Goal: Use online tool/utility: Use online tool/utility

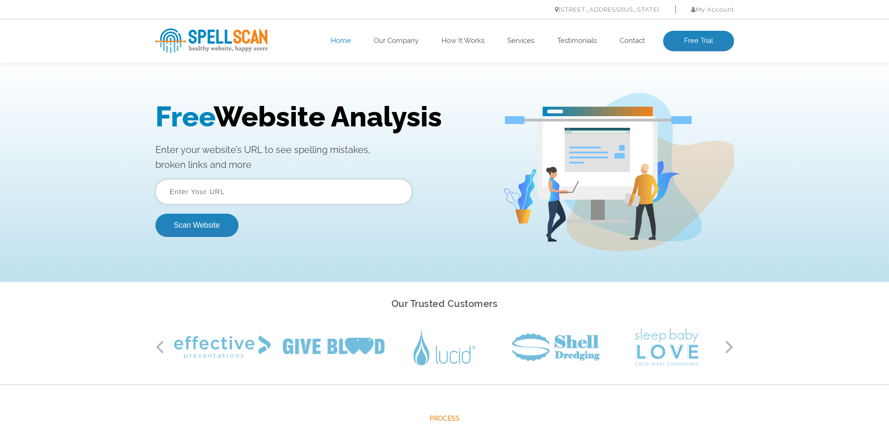
click at [251, 187] on input "text" at bounding box center [283, 191] width 257 height 25
type input "[DOMAIN_NAME]"
click at [155, 214] on button "Scan Website" at bounding box center [196, 225] width 83 height 23
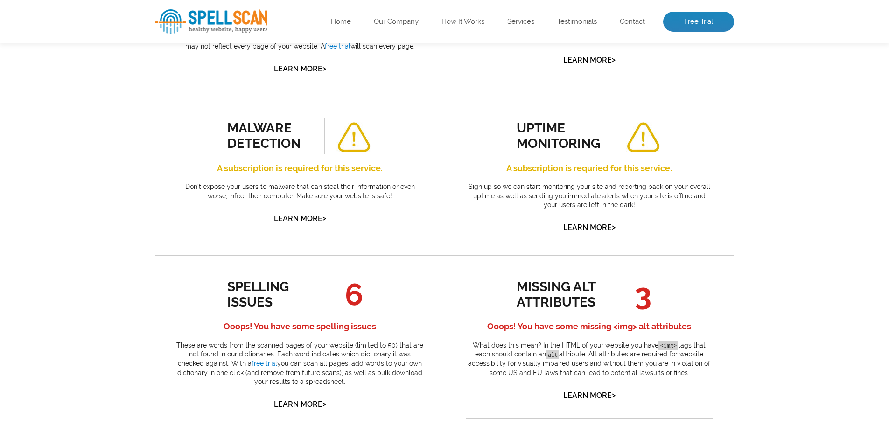
scroll to position [373, 0]
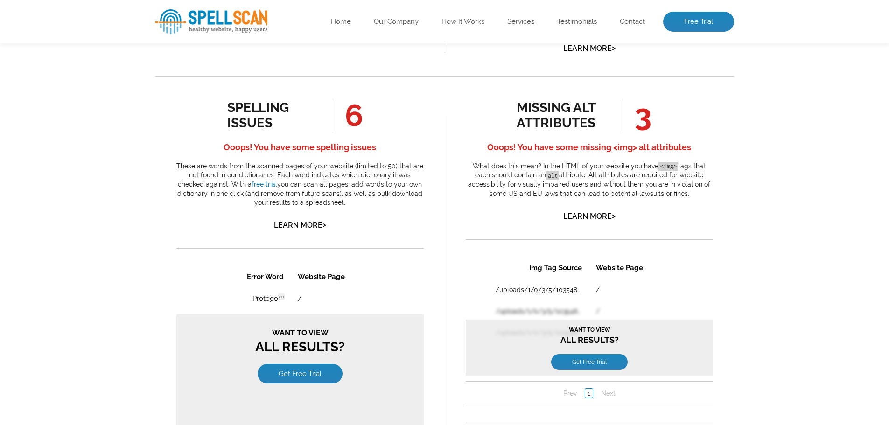
click at [779, 261] on div "Pages Scanned 8 Number of pages scanned. May be limited. Pages scanned are the …" at bounding box center [444, 307] width 889 height 1153
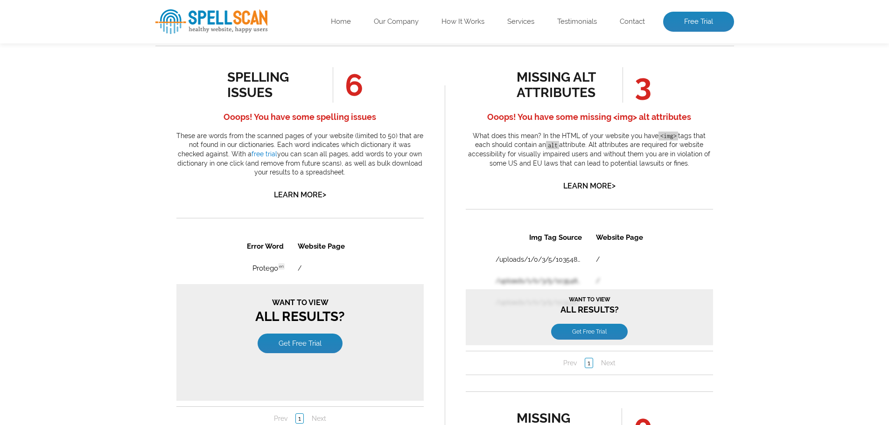
scroll to position [475, 0]
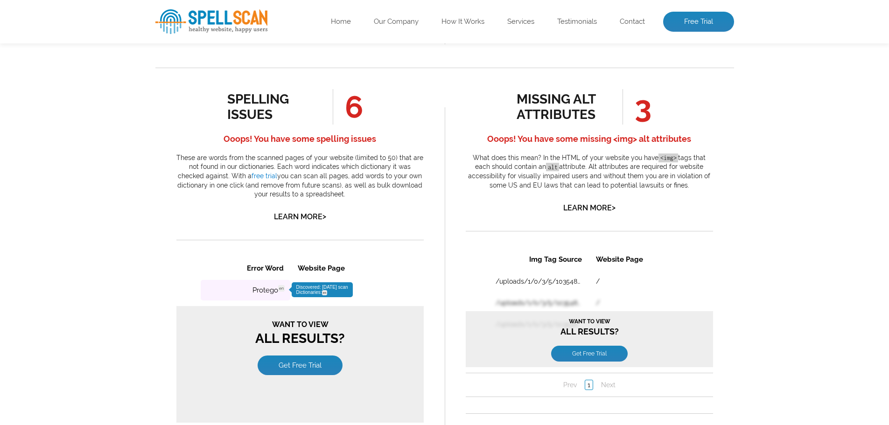
click at [280, 286] on span "en" at bounding box center [281, 288] width 7 height 7
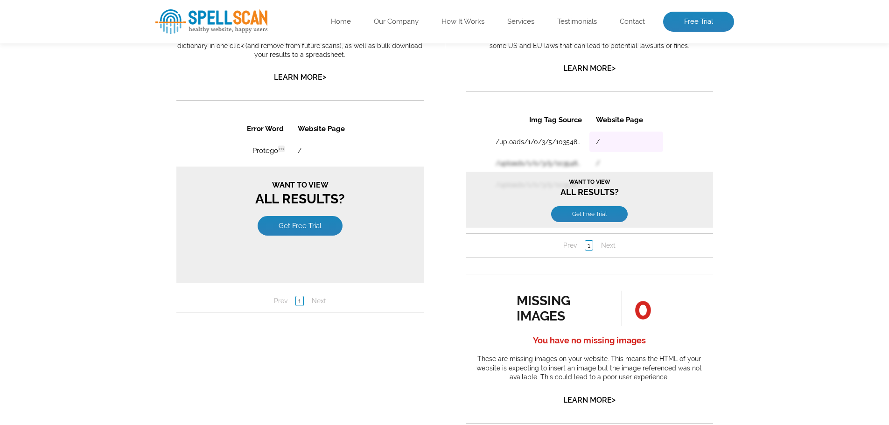
scroll to position [615, 0]
click at [545, 144] on link "/uploads/1/0/3/5/103548134/about-us.png" at bounding box center [538, 140] width 86 height 7
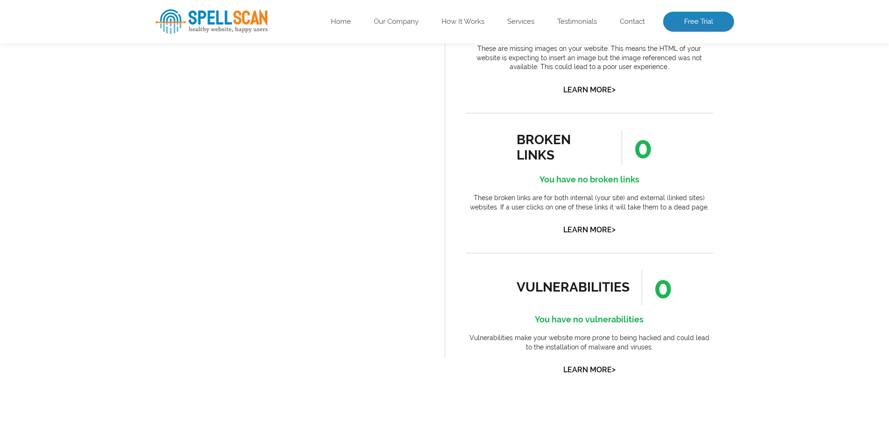
scroll to position [942, 0]
